Goal: Task Accomplishment & Management: Manage account settings

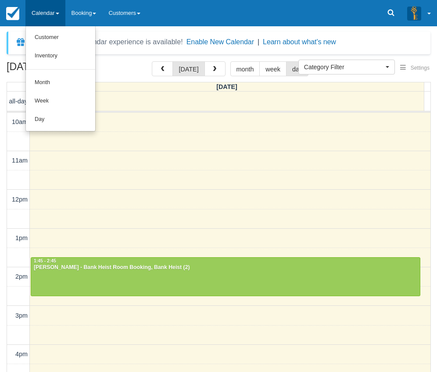
select select
click at [53, 118] on link "Day" at bounding box center [60, 120] width 69 height 18
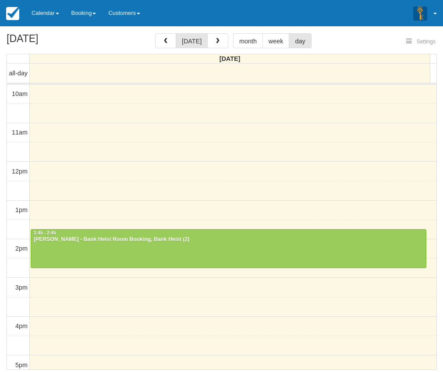
select select
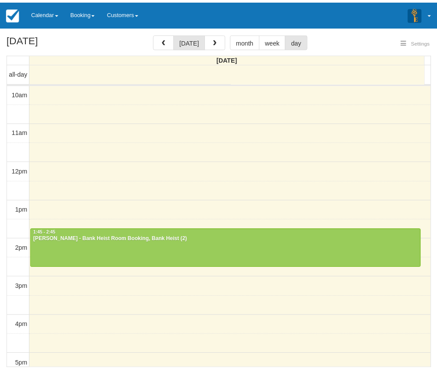
scroll to position [117, 0]
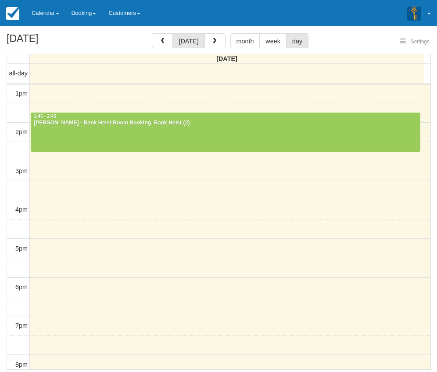
select select
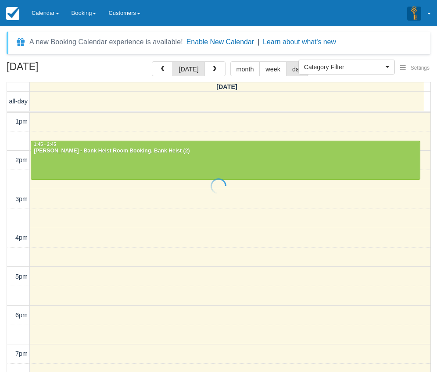
click at [120, 144] on div at bounding box center [218, 186] width 437 height 372
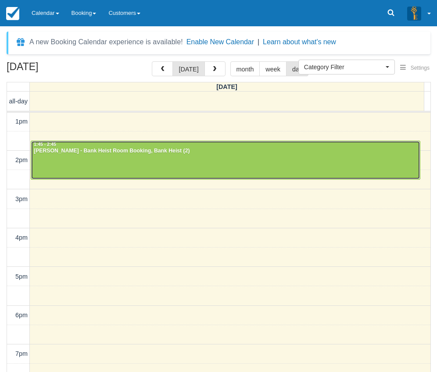
click at [122, 155] on div at bounding box center [225, 160] width 389 height 38
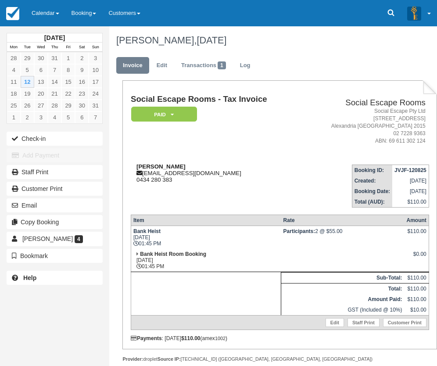
click at [188, 169] on div "Kevin cpox09@yahoo.com 0434 280 383" at bounding box center [216, 173] width 171 height 20
click at [38, 13] on link "Calendar" at bounding box center [45, 13] width 40 height 26
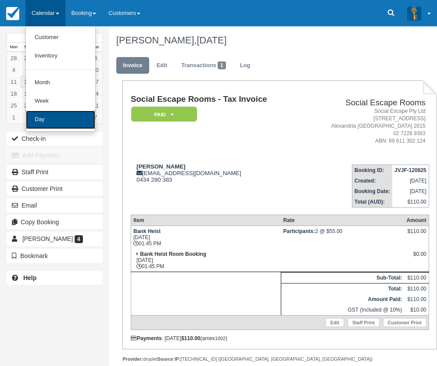
click at [57, 124] on link "Day" at bounding box center [60, 120] width 69 height 18
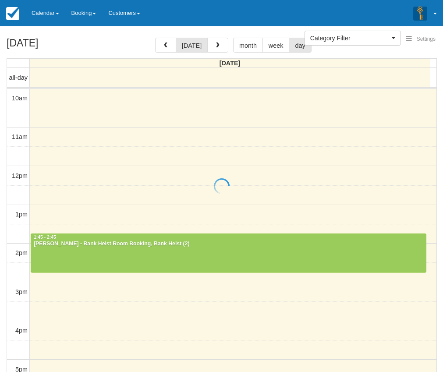
select select
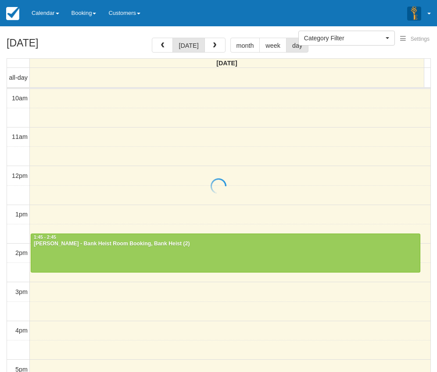
scroll to position [117, 0]
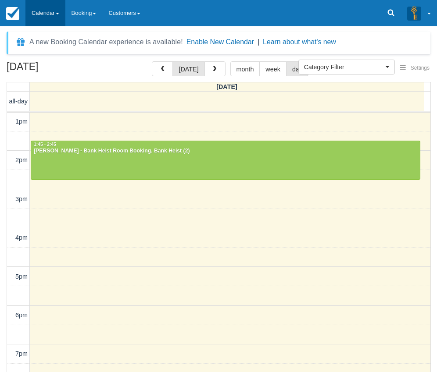
click at [44, 7] on link "Calendar" at bounding box center [45, 13] width 40 height 26
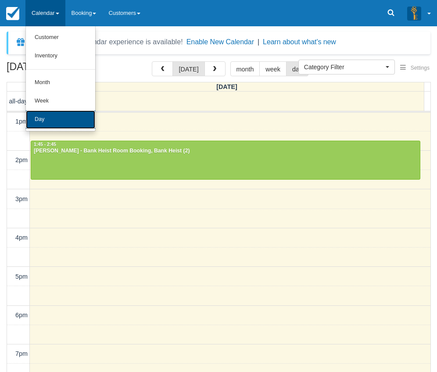
click at [59, 117] on link "Day" at bounding box center [60, 120] width 69 height 18
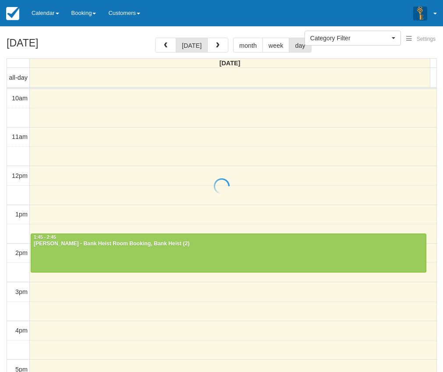
select select
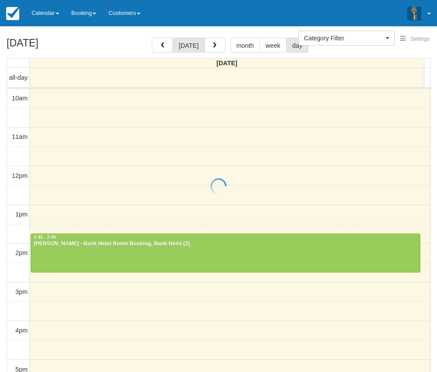
scroll to position [117, 0]
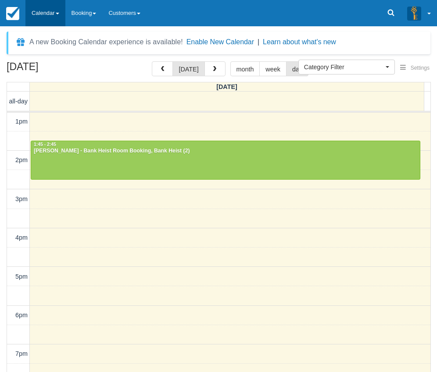
click at [50, 21] on link "Calendar" at bounding box center [45, 13] width 40 height 26
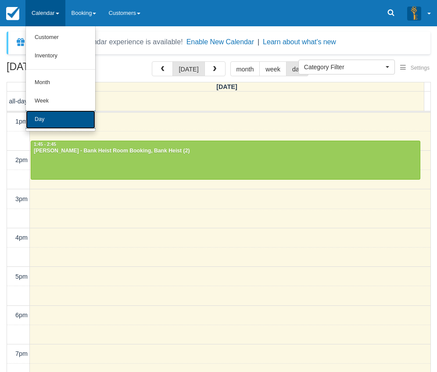
drag, startPoint x: 59, startPoint y: 129, endPoint x: 51, endPoint y: 125, distance: 8.8
click at [51, 125] on link "Day" at bounding box center [60, 120] width 69 height 18
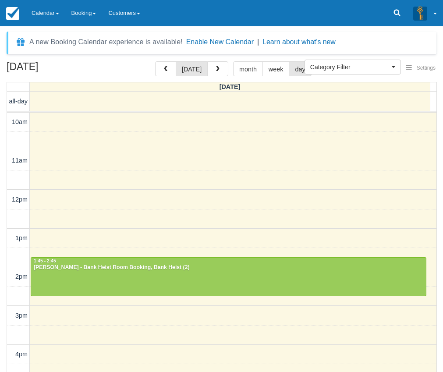
select select
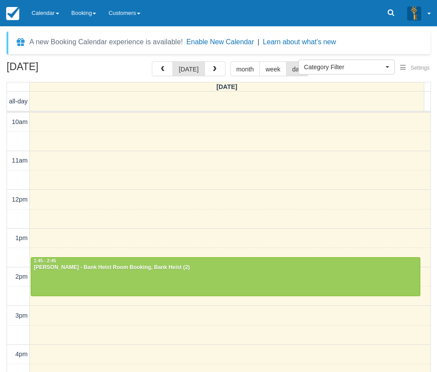
scroll to position [117, 0]
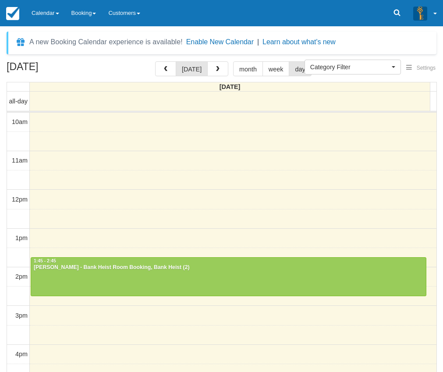
select select
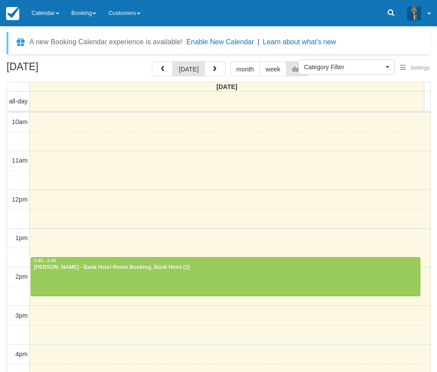
scroll to position [117, 0]
